Goal: Find contact information: Find contact information

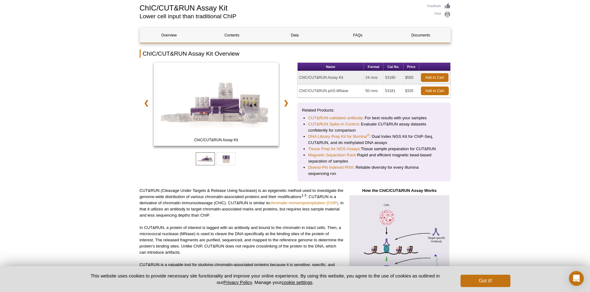
scroll to position [62, 0]
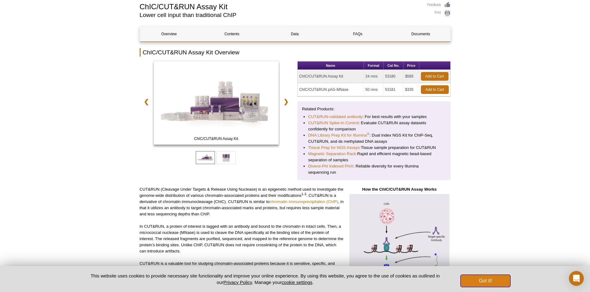
click at [486, 278] on button "Got it!" at bounding box center [485, 281] width 50 height 12
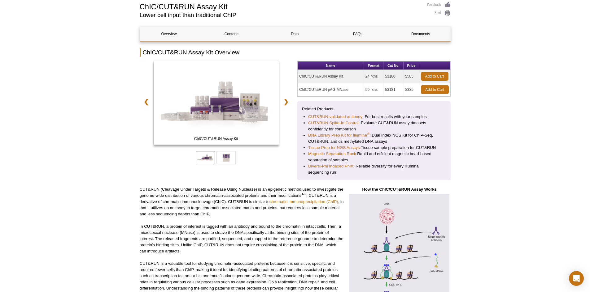
click at [354, 90] on td "ChIC/CUT&RUN pAG-MNase" at bounding box center [330, 89] width 66 height 13
drag, startPoint x: 396, startPoint y: 91, endPoint x: 381, endPoint y: 91, distance: 15.5
click at [381, 91] on tr "ChIC/CUT&RUN pAG-MNase 50 rxns 53181 $335 Add to Cart" at bounding box center [373, 89] width 153 height 13
copy tr "53181"
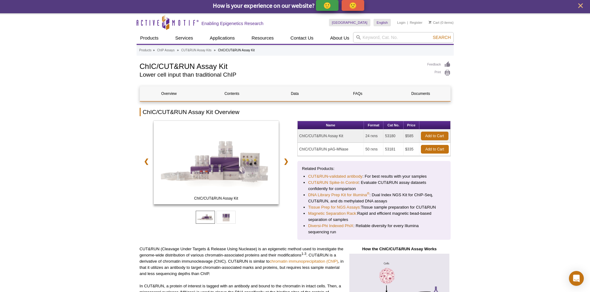
scroll to position [0, 0]
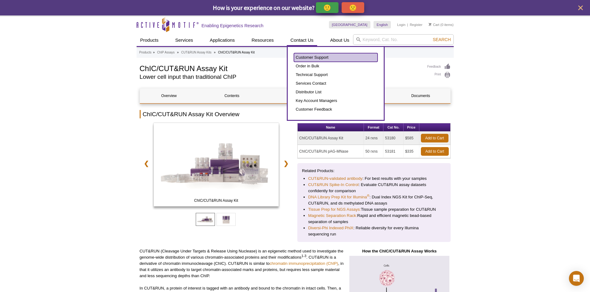
click at [325, 58] on link "Customer Support" at bounding box center [336, 57] width 84 height 9
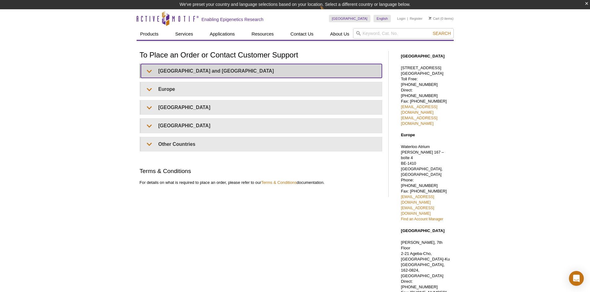
click at [215, 68] on summary "United States and Canada" at bounding box center [261, 71] width 241 height 14
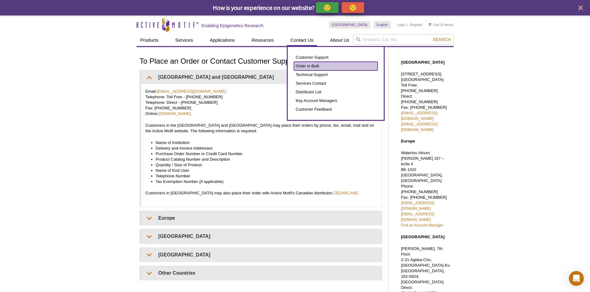
click at [311, 63] on link "Order in Bulk" at bounding box center [336, 66] width 84 height 9
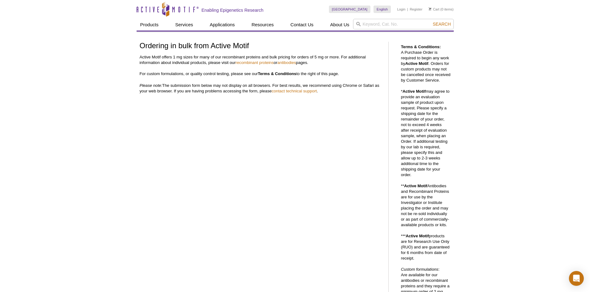
click at [114, 86] on div "Active Motif Logo Enabling Epigenetics Research 0 Search Skip to content Active…" at bounding box center [295, 279] width 590 height 558
